Goal: Task Accomplishment & Management: Use online tool/utility

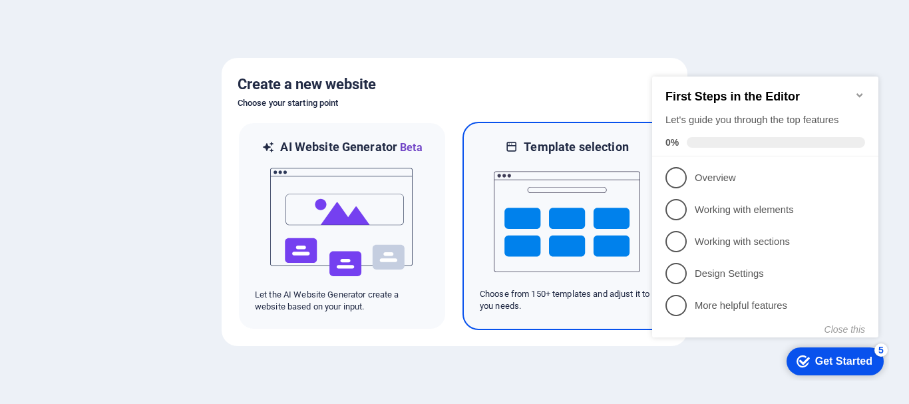
click at [529, 218] on img at bounding box center [567, 221] width 146 height 133
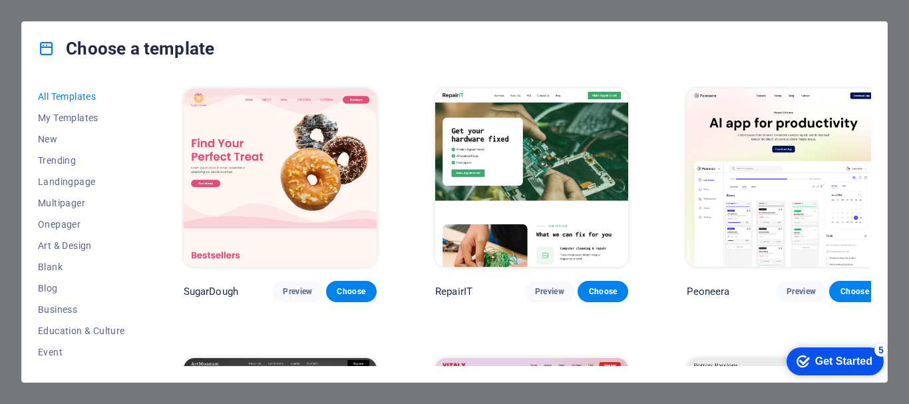
click at [253, 193] on img at bounding box center [280, 177] width 193 height 178
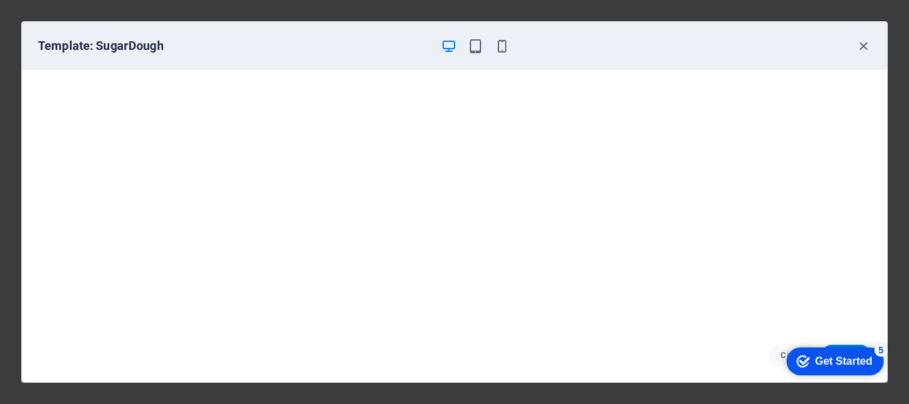
click at [511, 51] on div "Template: SugarDough" at bounding box center [446, 46] width 817 height 16
click at [504, 49] on icon "button" at bounding box center [501, 46] width 15 height 15
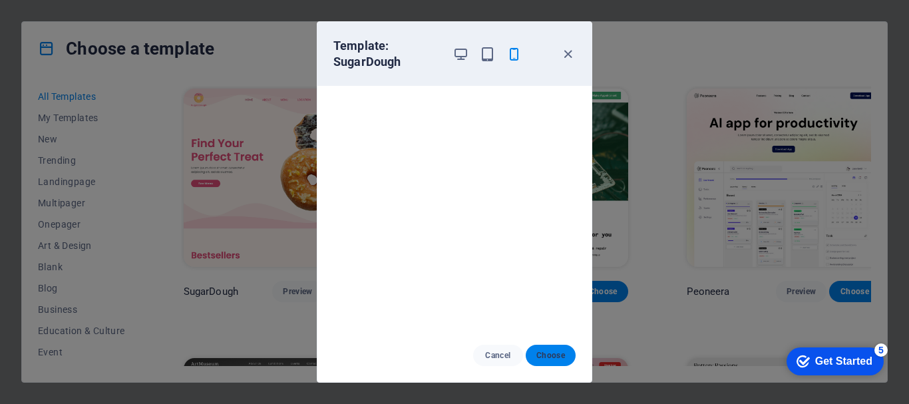
click at [545, 349] on button "Choose" at bounding box center [550, 355] width 50 height 21
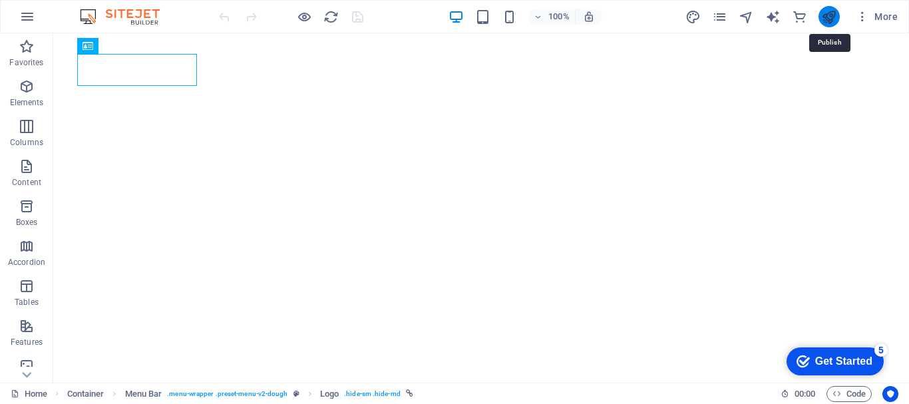
click at [830, 15] on icon "publish" at bounding box center [828, 16] width 15 height 15
